Goal: Task Accomplishment & Management: Manage account settings

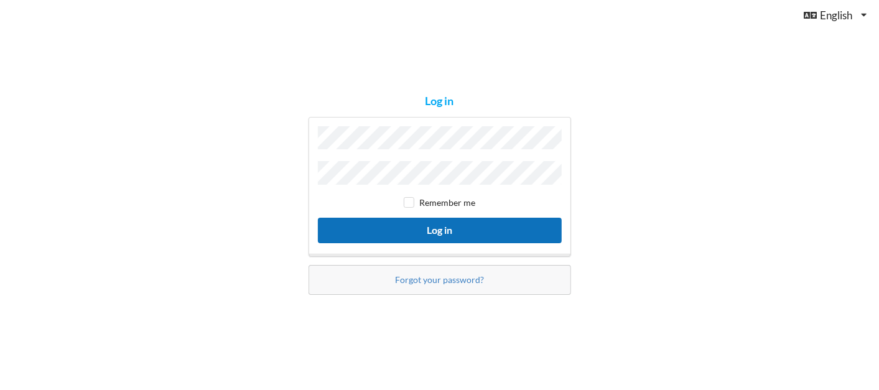
click at [526, 230] on button "Log in" at bounding box center [440, 230] width 244 height 25
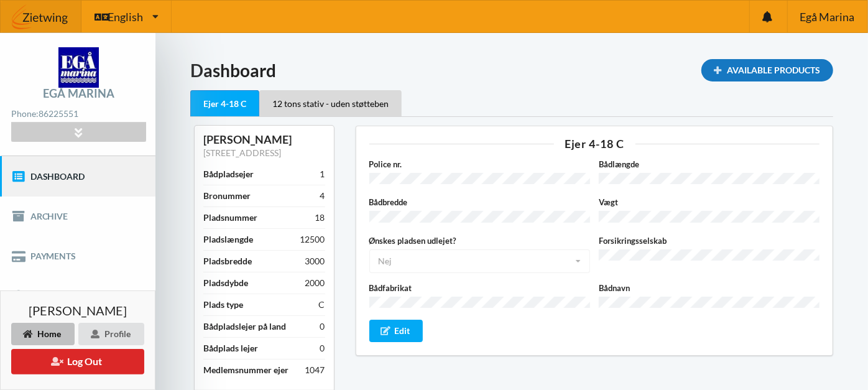
click at [767, 70] on div "Available Products" at bounding box center [768, 70] width 132 height 22
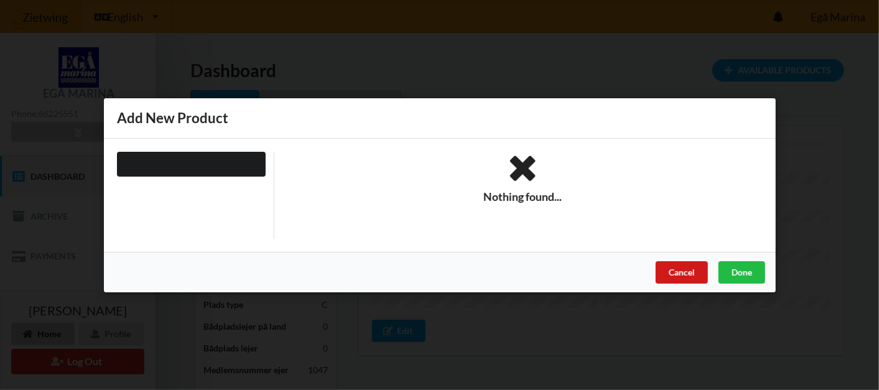
click at [694, 273] on div "Cancel" at bounding box center [681, 272] width 52 height 22
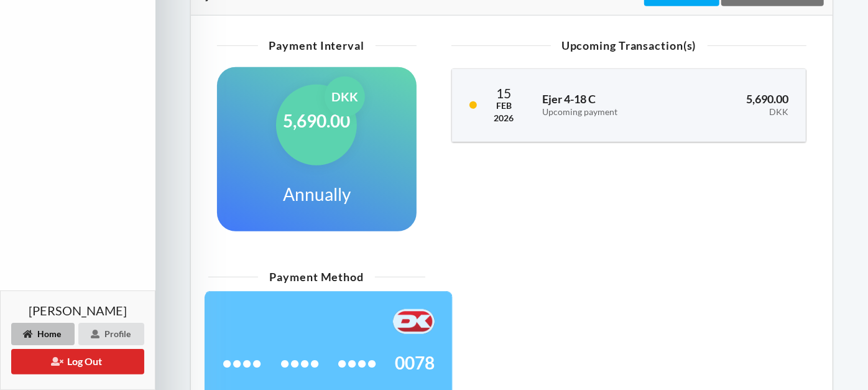
scroll to position [474, 0]
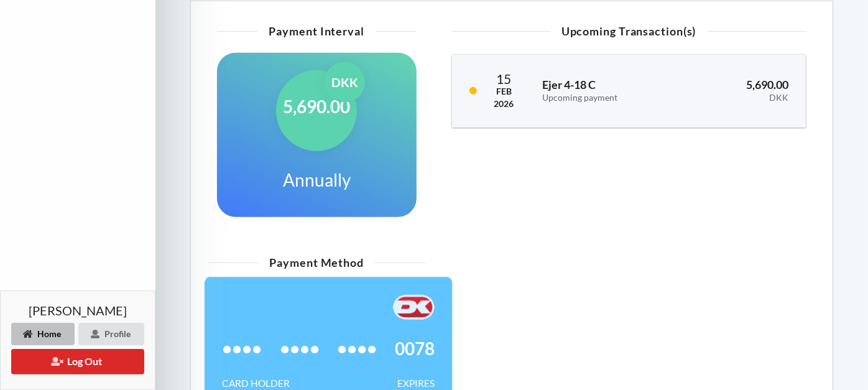
drag, startPoint x: 867, startPoint y: 282, endPoint x: 873, endPoint y: 307, distance: 26.2
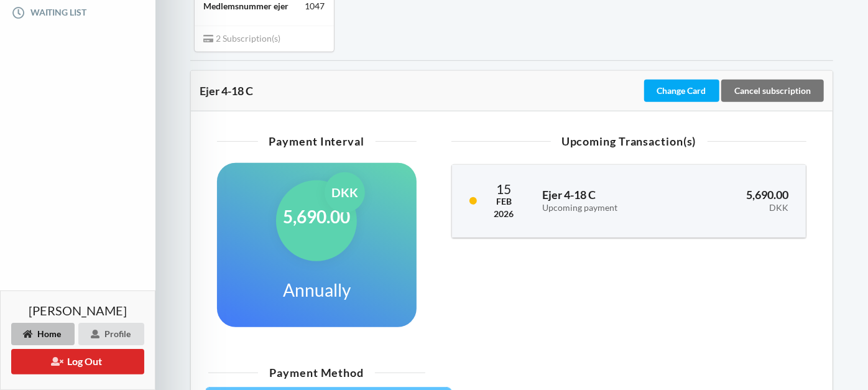
scroll to position [382, 0]
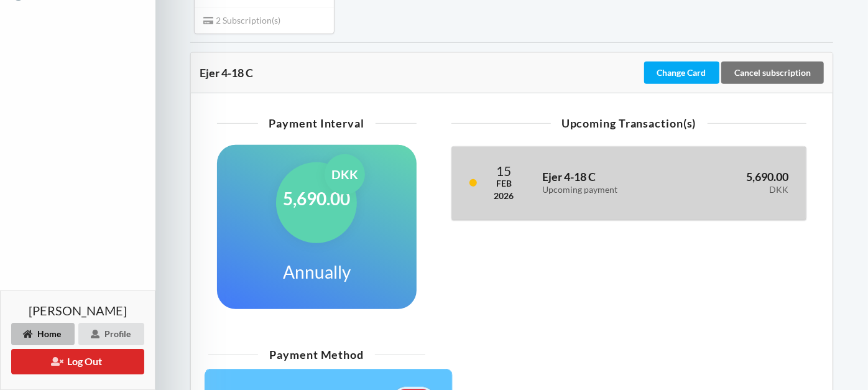
click at [656, 194] on div "Ejer 4-18 C Upcoming payment" at bounding box center [608, 183] width 148 height 40
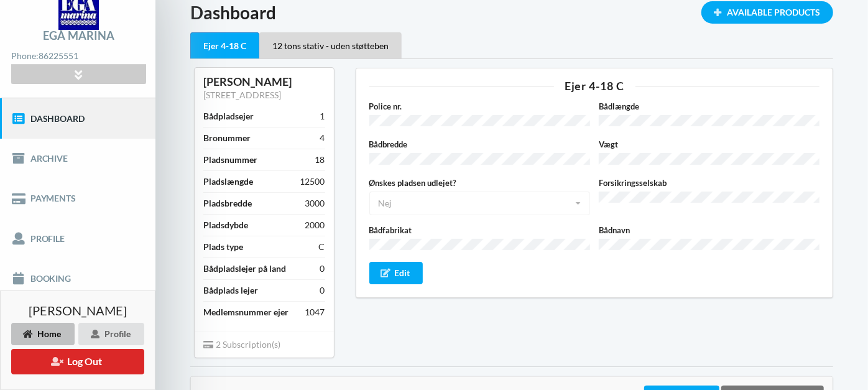
scroll to position [55, 0]
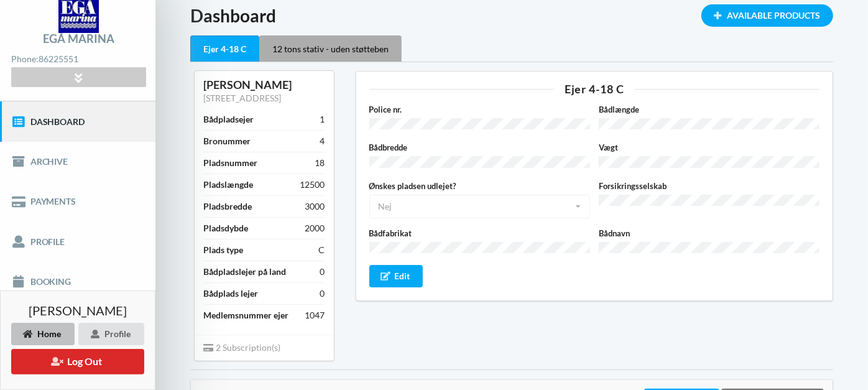
click at [361, 49] on div "12 tons stativ - uden støtteben" at bounding box center [330, 48] width 142 height 26
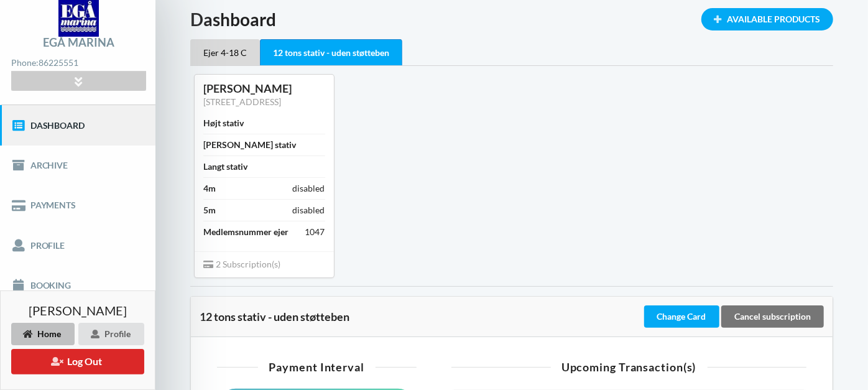
scroll to position [19, 0]
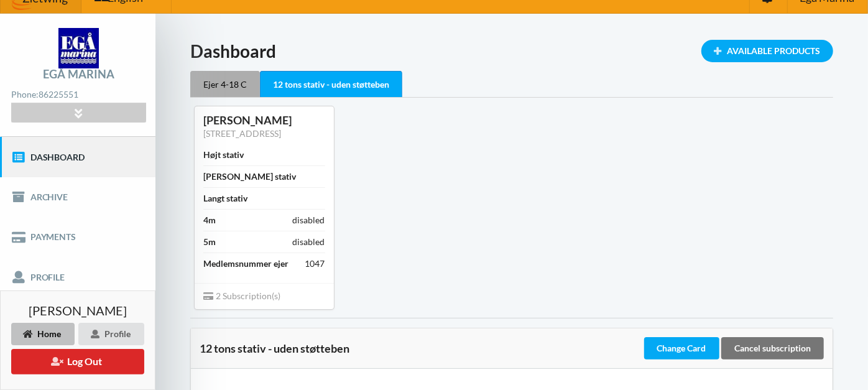
click at [241, 78] on div "Ejer 4-18 C" at bounding box center [225, 84] width 70 height 26
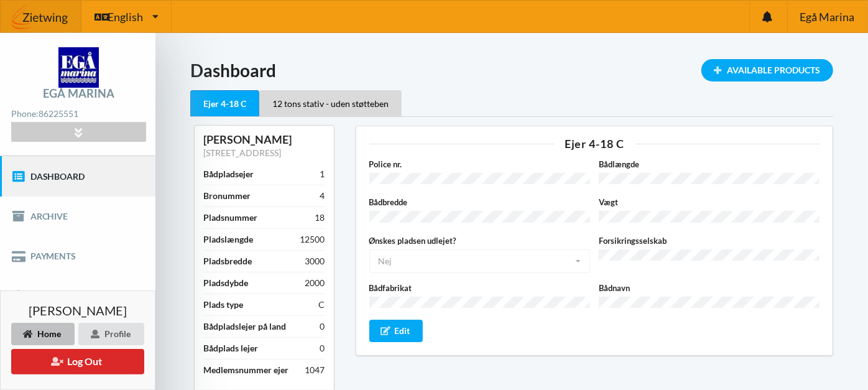
click at [51, 23] on img at bounding box center [41, 16] width 81 height 37
click at [812, 59] on div "Available Products" at bounding box center [768, 70] width 132 height 22
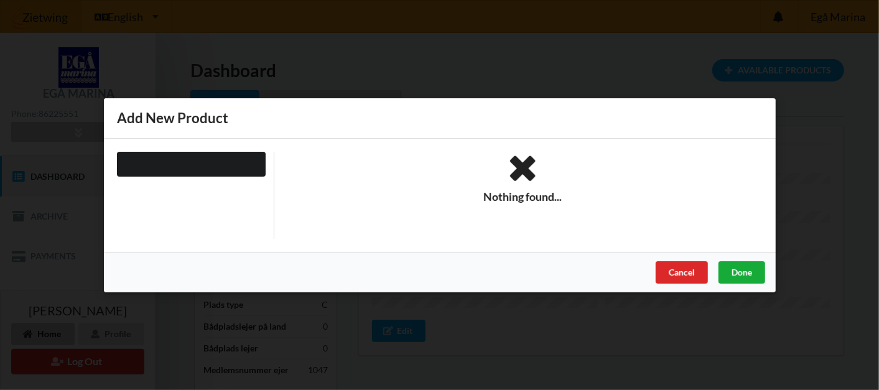
click at [736, 262] on div "Done" at bounding box center [741, 272] width 47 height 22
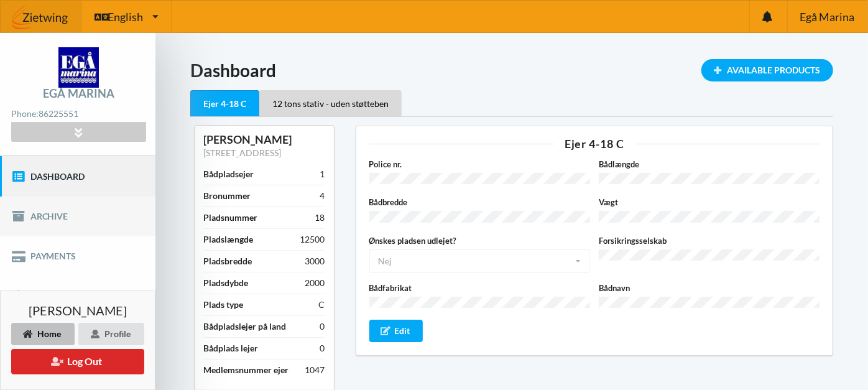
click at [80, 218] on link "Archive" at bounding box center [77, 217] width 155 height 40
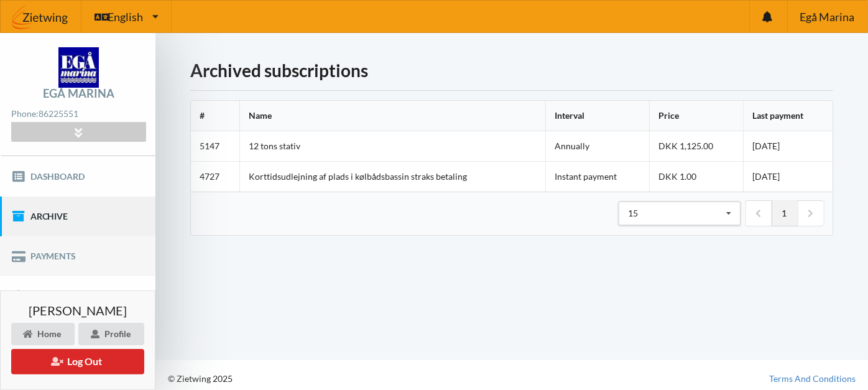
click at [69, 257] on link "Payments" at bounding box center [77, 256] width 155 height 40
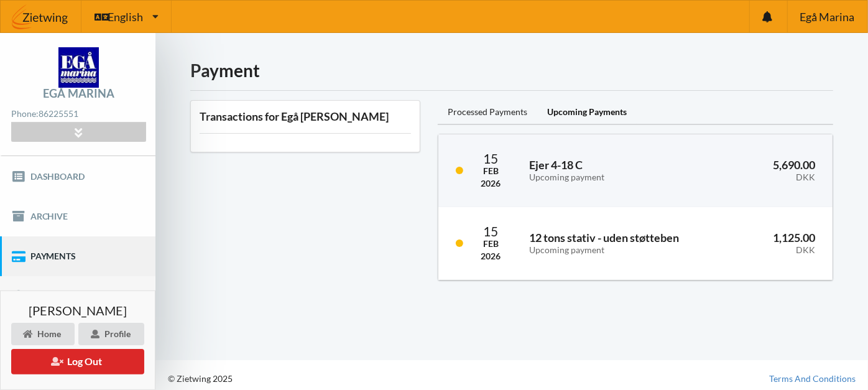
click at [72, 287] on link "Profile" at bounding box center [77, 296] width 155 height 40
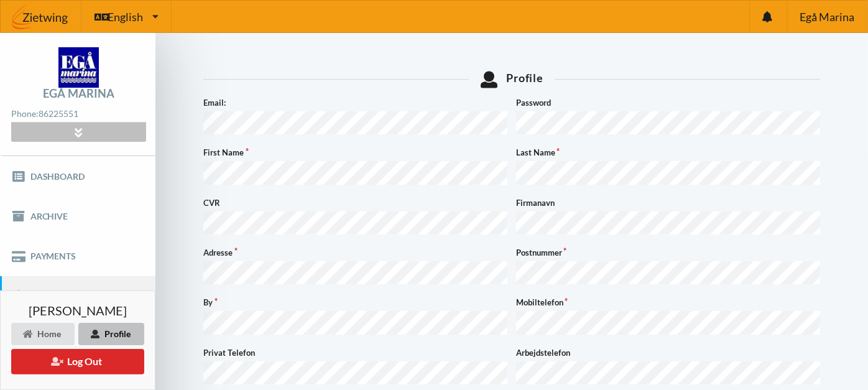
click at [86, 137] on div at bounding box center [78, 132] width 134 height 19
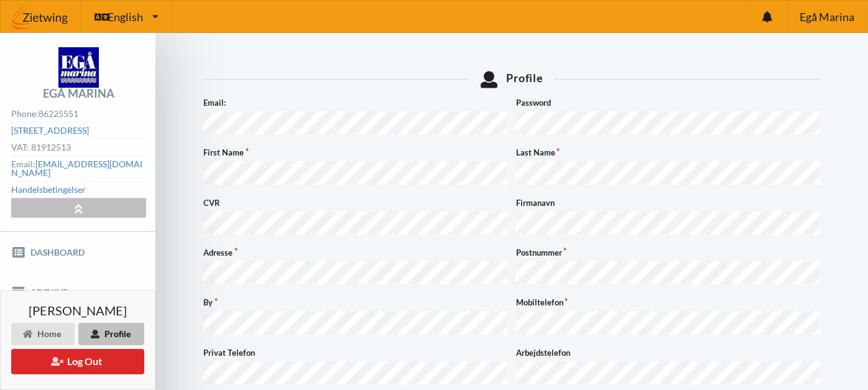
click at [81, 203] on icon at bounding box center [79, 208] width 14 height 11
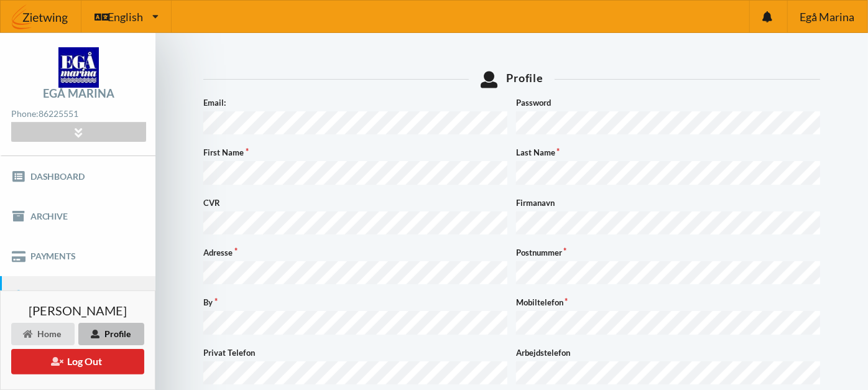
click at [92, 282] on link "Profile" at bounding box center [77, 296] width 155 height 40
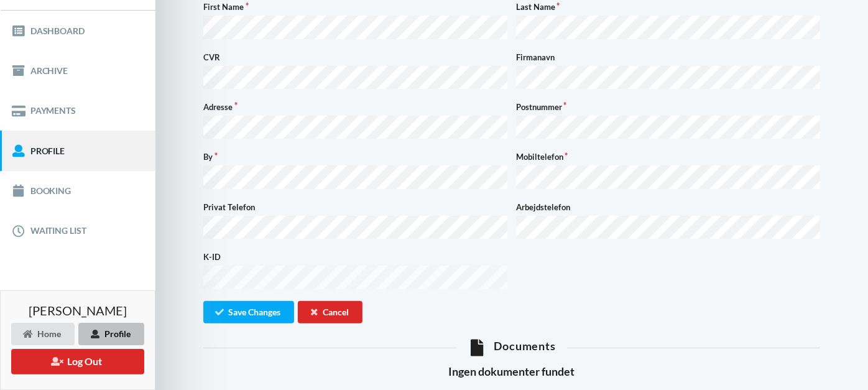
scroll to position [147, 0]
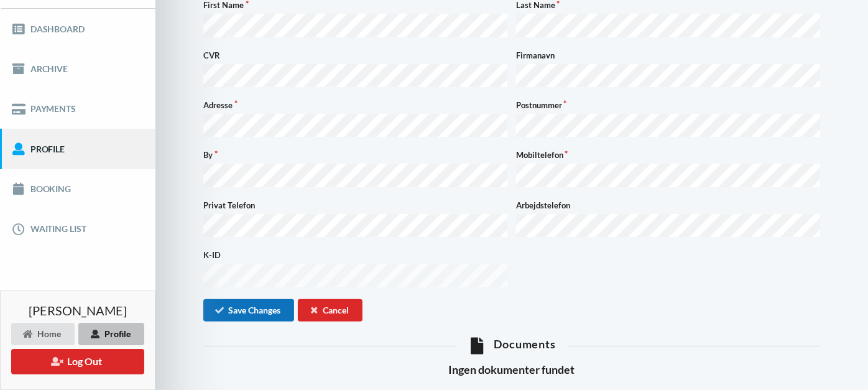
click at [246, 299] on button "Save Changes" at bounding box center [248, 310] width 91 height 22
click at [81, 218] on link "Waiting list" at bounding box center [77, 229] width 155 height 40
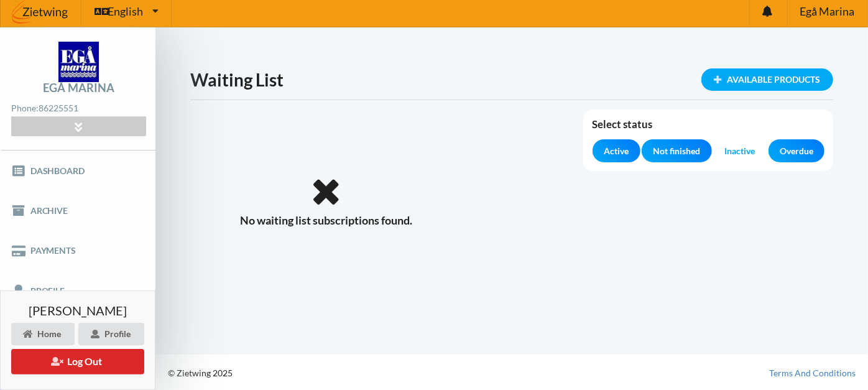
scroll to position [6, 0]
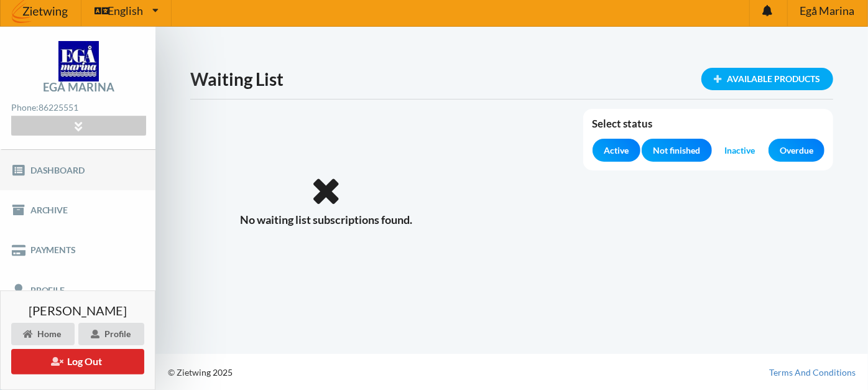
click at [83, 158] on link "Dashboard" at bounding box center [77, 170] width 155 height 40
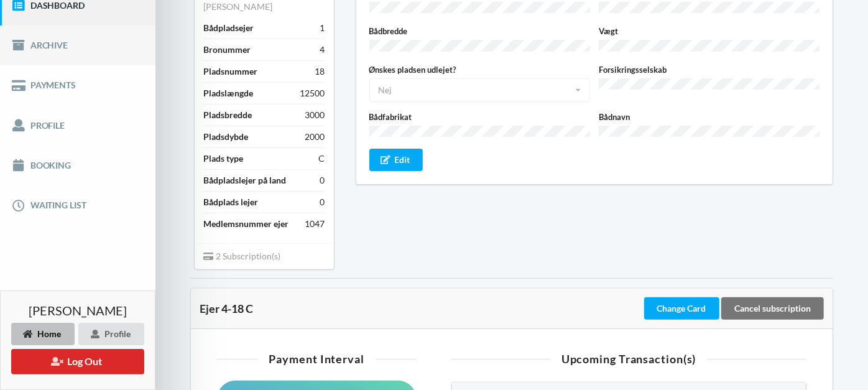
scroll to position [172, 0]
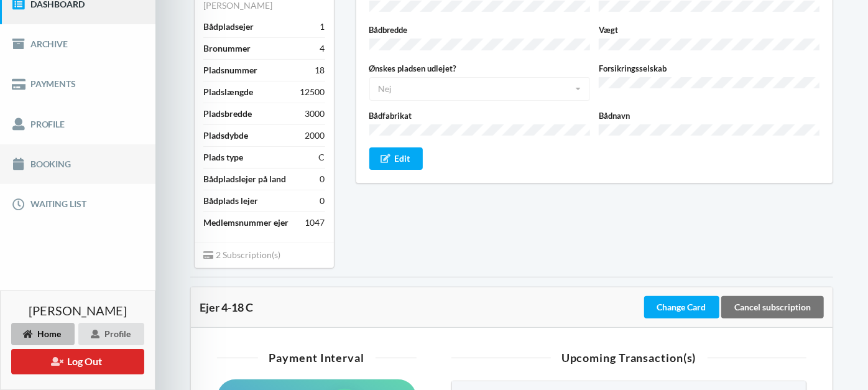
click at [73, 162] on link "Booking" at bounding box center [77, 164] width 155 height 40
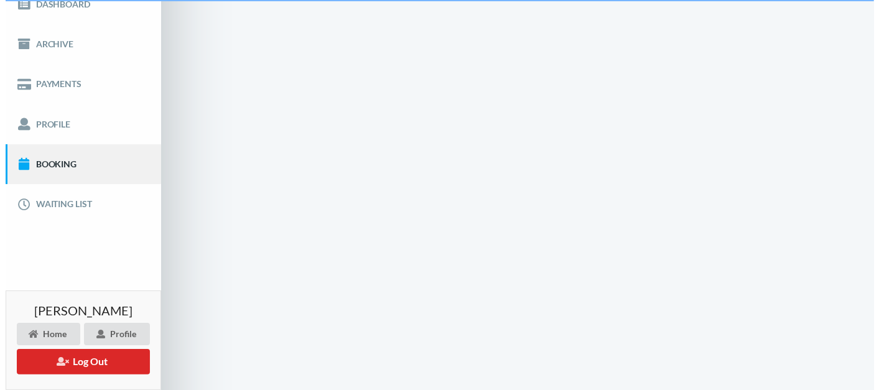
scroll to position [6, 0]
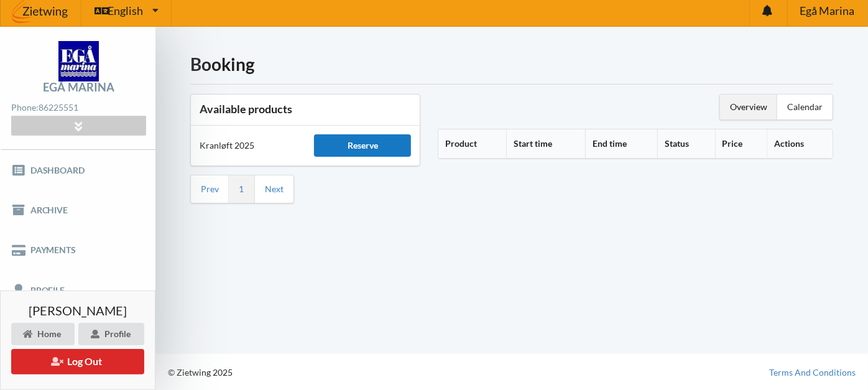
click at [369, 144] on div "Reserve" at bounding box center [362, 145] width 97 height 22
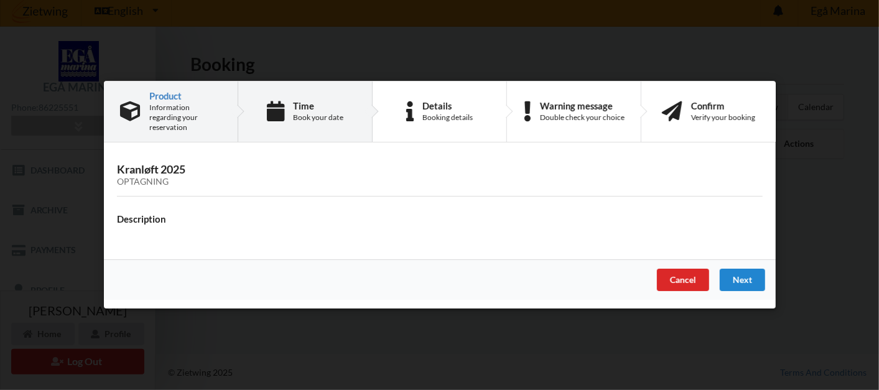
click at [324, 115] on div "Book your date" at bounding box center [318, 118] width 50 height 10
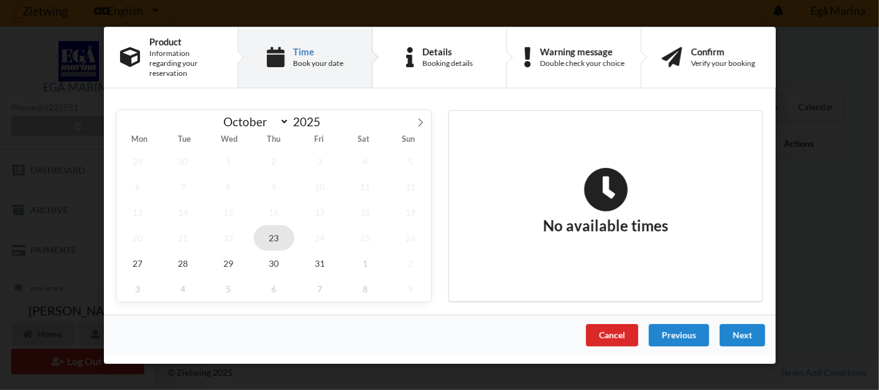
click at [279, 236] on span "23" at bounding box center [273, 237] width 41 height 25
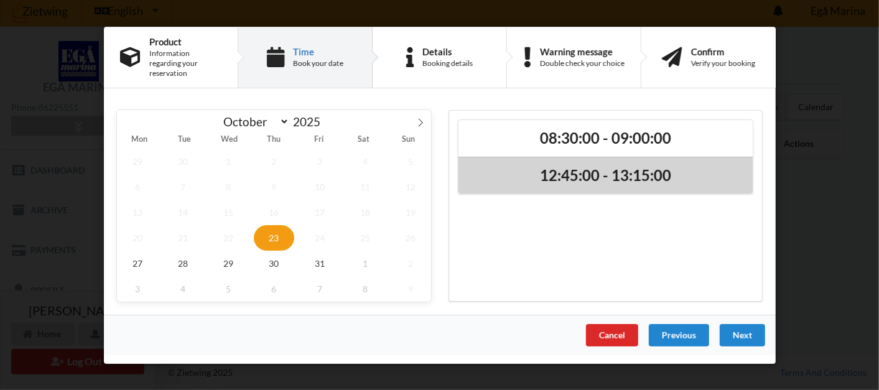
click at [527, 167] on h2 "12:45:00 - 13:15:00" at bounding box center [605, 174] width 277 height 19
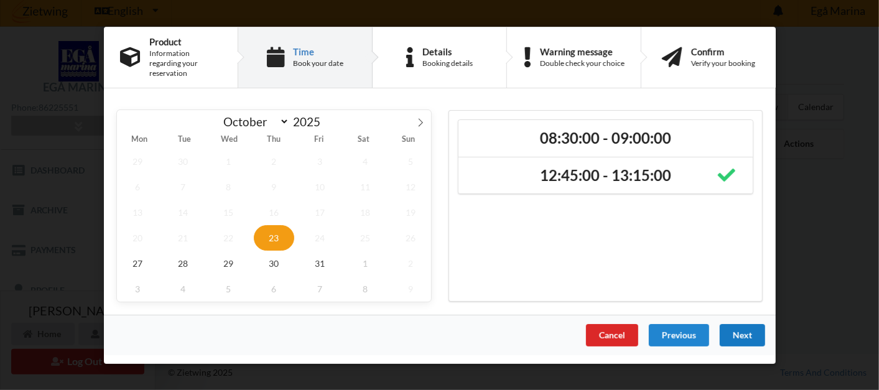
click at [737, 331] on div "Next" at bounding box center [741, 334] width 45 height 22
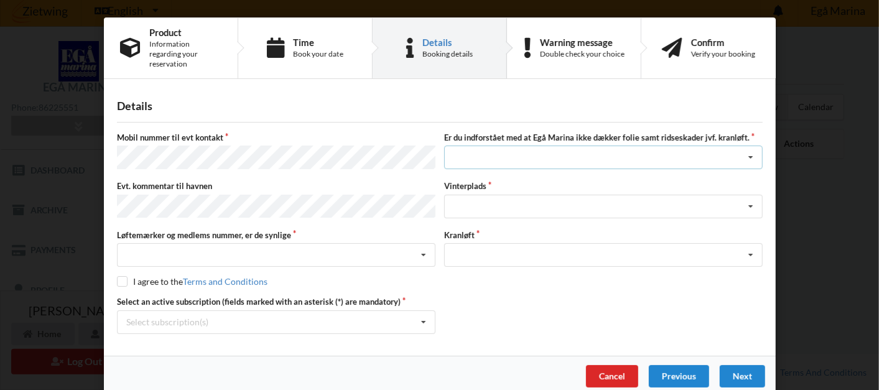
click at [753, 147] on icon at bounding box center [750, 157] width 19 height 23
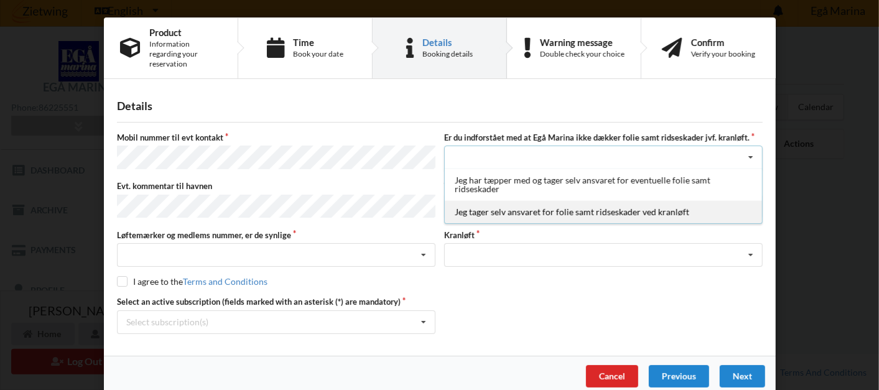
click at [692, 210] on div "Jeg tager selv ansvaret for folie samt ridseskader ved kranløft" at bounding box center [603, 211] width 317 height 23
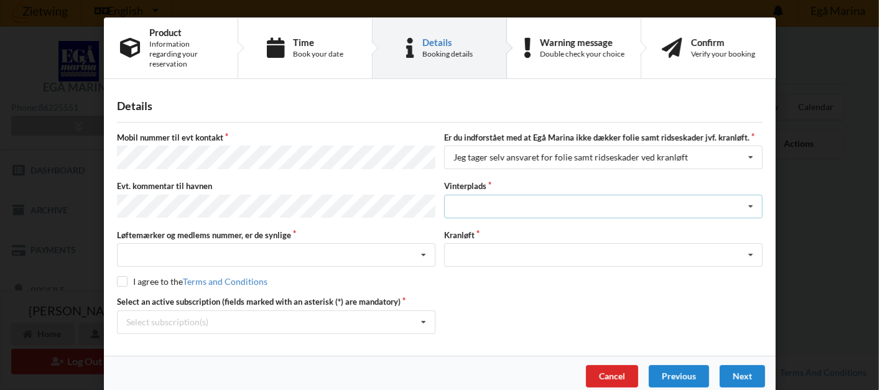
click at [753, 195] on icon at bounding box center [750, 206] width 19 height 23
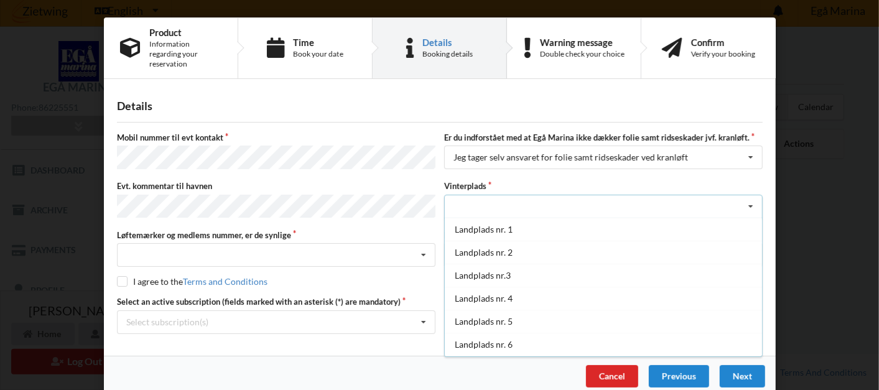
scroll to position [121, 0]
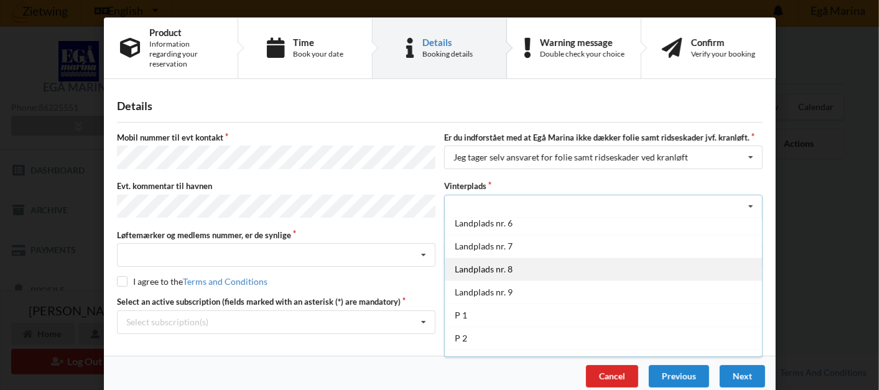
click at [623, 257] on div "Landplads nr. 8" at bounding box center [603, 268] width 317 height 23
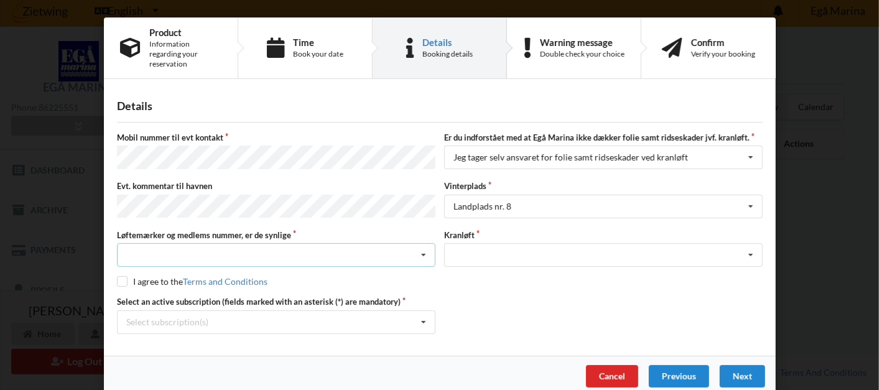
click at [427, 244] on icon at bounding box center [423, 255] width 19 height 23
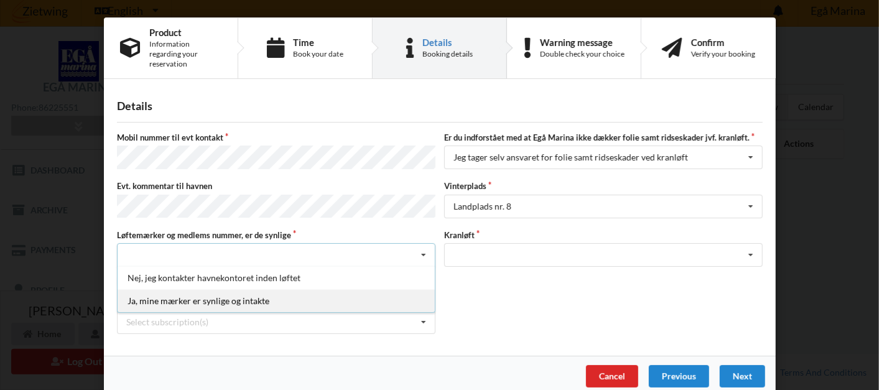
click at [385, 289] on div "Ja, mine mærker er synlige og intakte" at bounding box center [276, 300] width 317 height 23
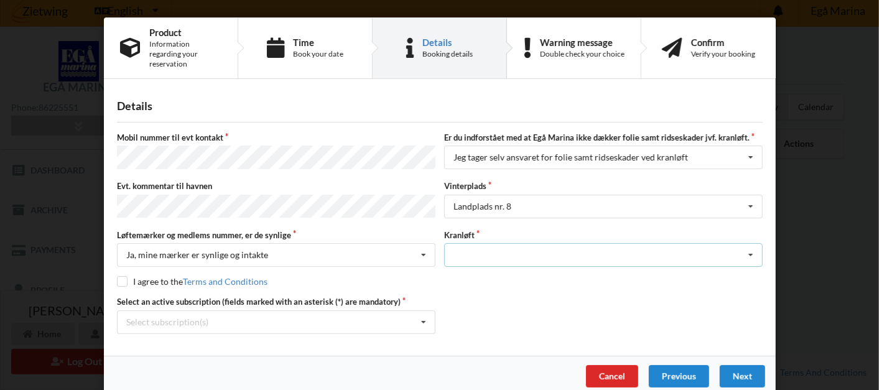
click at [752, 244] on icon at bounding box center [750, 255] width 19 height 23
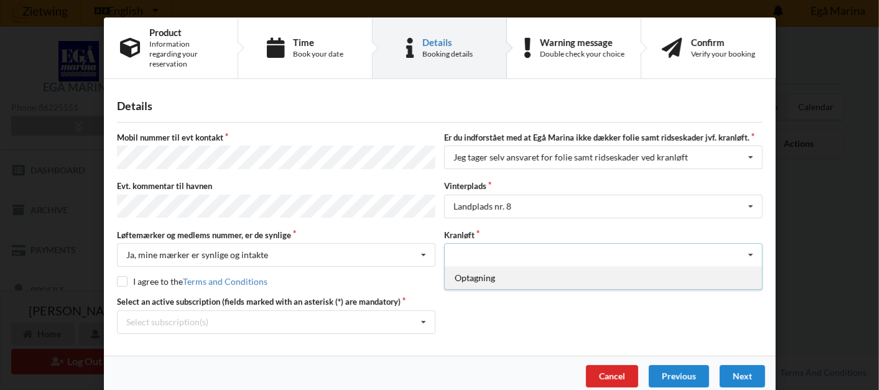
click at [714, 268] on div "Optagning" at bounding box center [603, 277] width 317 height 23
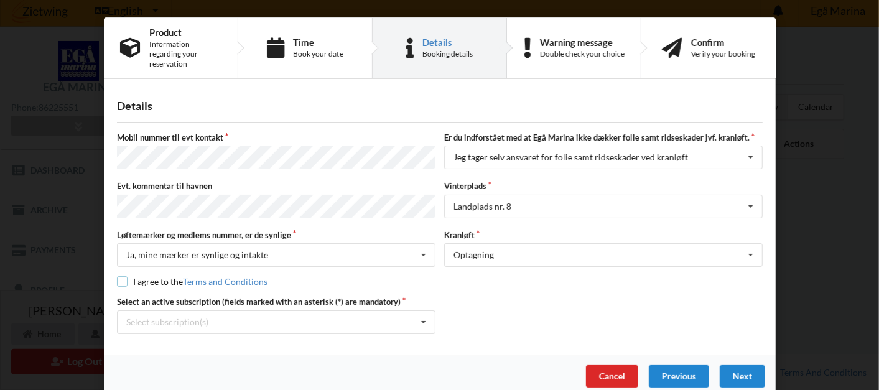
click at [124, 276] on input "checkbox" at bounding box center [122, 281] width 11 height 11
checkbox input "true"
click at [423, 311] on icon at bounding box center [423, 322] width 19 height 23
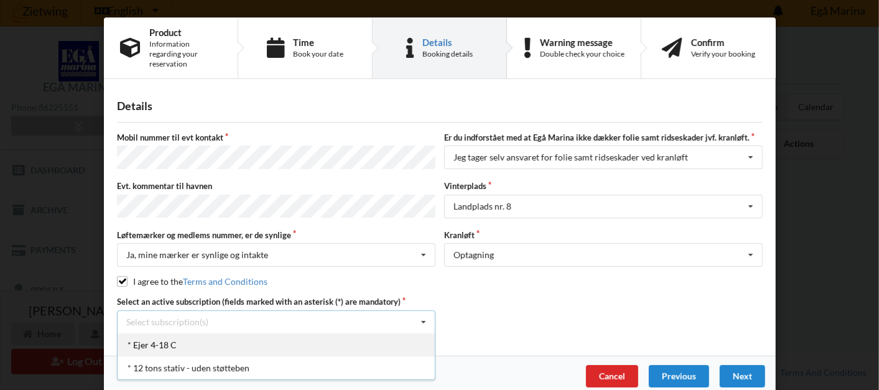
click at [415, 333] on div "* Ejer 4-18 C" at bounding box center [276, 344] width 317 height 23
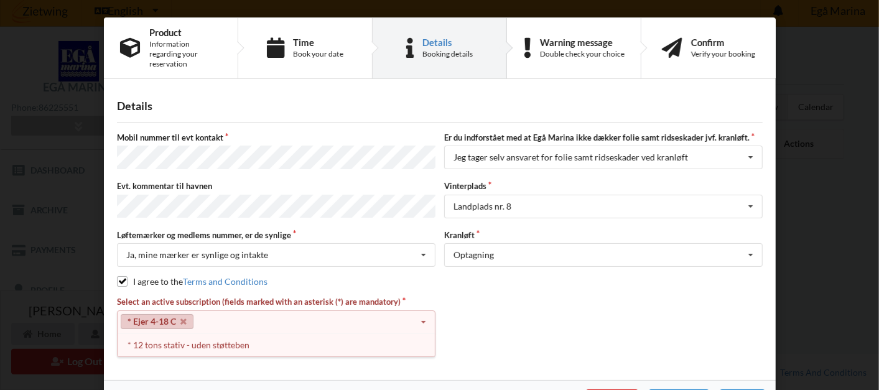
click at [422, 311] on icon at bounding box center [423, 322] width 19 height 23
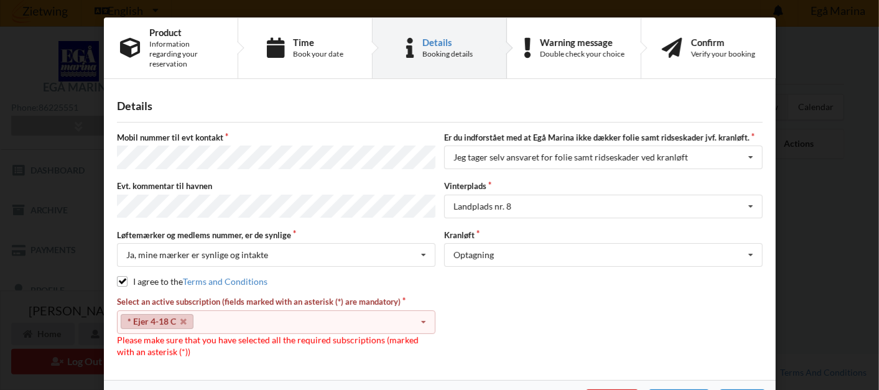
click at [419, 311] on icon at bounding box center [423, 322] width 19 height 23
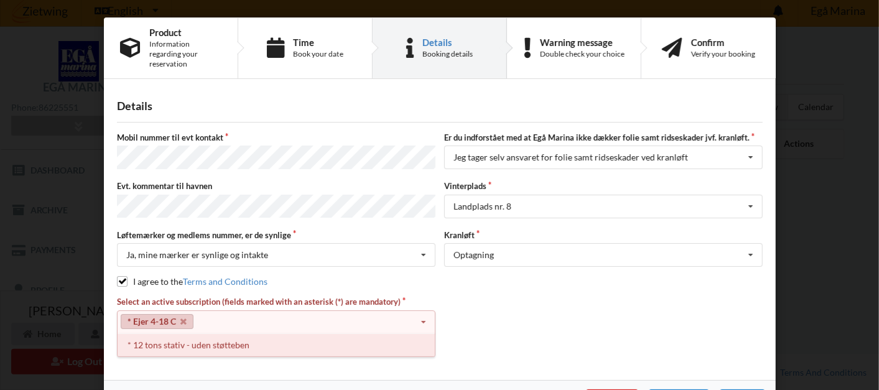
click at [407, 333] on div "* 12 tons stativ - uden støtteben" at bounding box center [276, 344] width 317 height 23
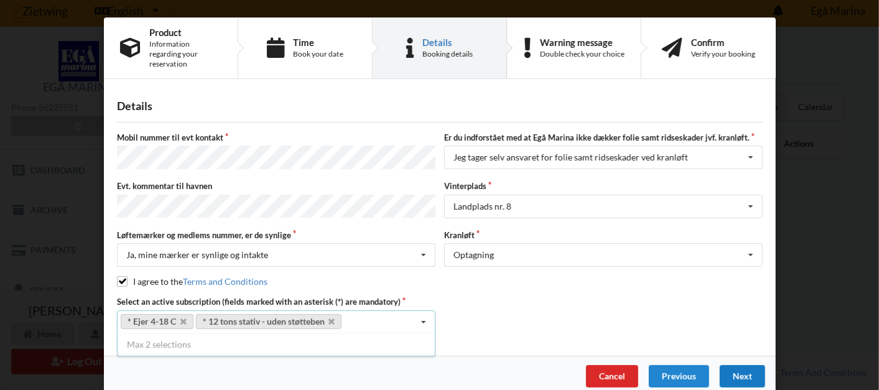
click at [754, 365] on div "Next" at bounding box center [741, 376] width 45 height 22
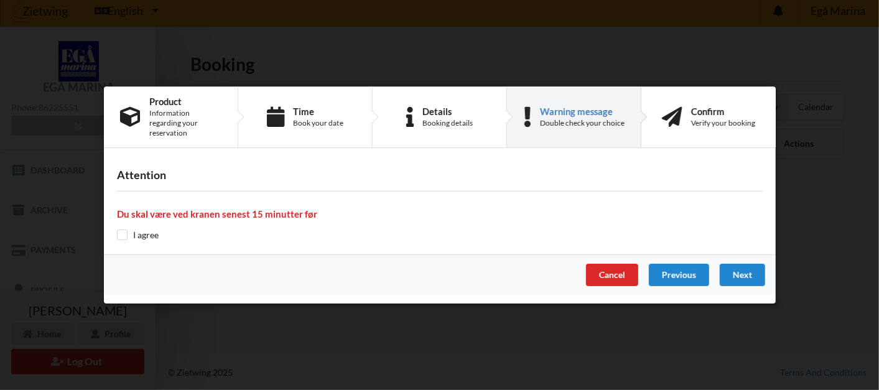
click at [125, 235] on div "I agree" at bounding box center [440, 235] width 646 height 12
click at [121, 229] on input "checkbox" at bounding box center [122, 234] width 11 height 11
checkbox input "true"
click at [732, 265] on div "Next" at bounding box center [741, 275] width 45 height 22
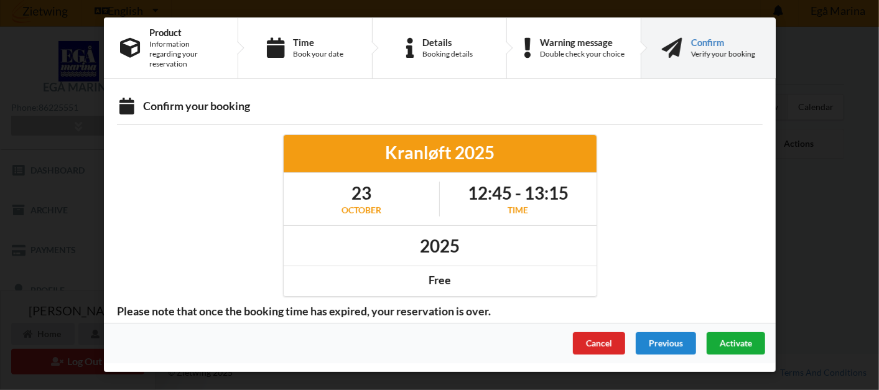
click at [754, 336] on div "Activate" at bounding box center [735, 343] width 58 height 22
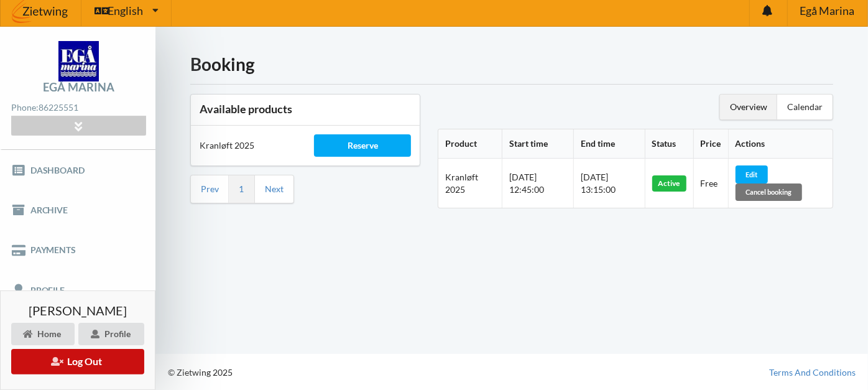
click at [105, 362] on button "Log Out" at bounding box center [77, 361] width 133 height 25
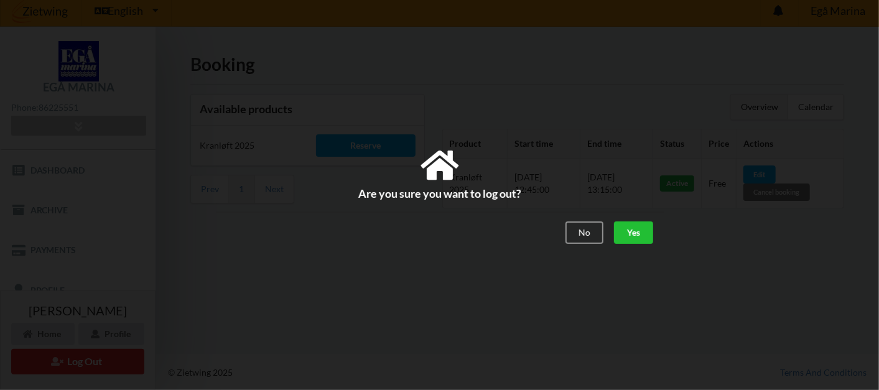
click at [636, 228] on div "Yes" at bounding box center [632, 232] width 39 height 22
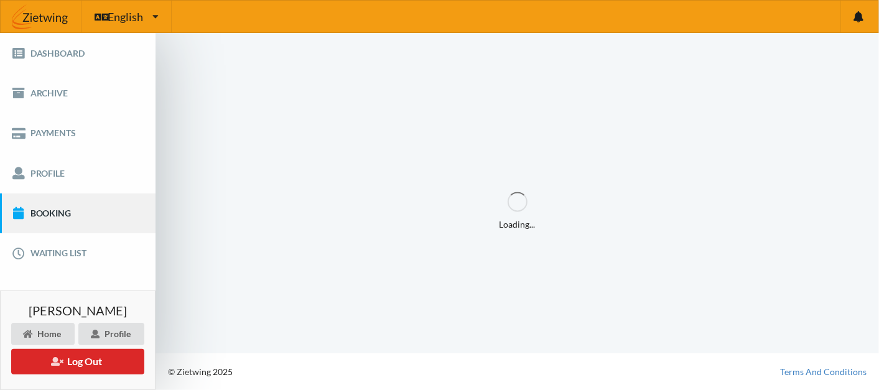
scroll to position [0, 0]
